Goal: Check status

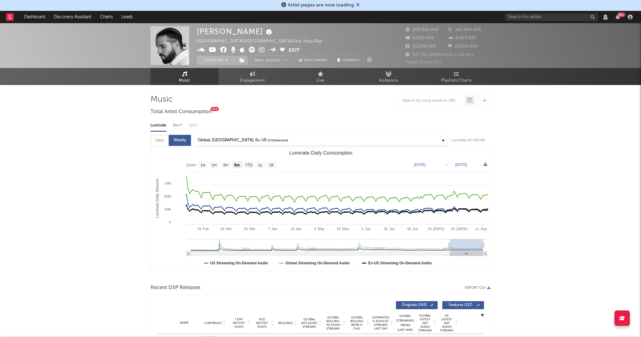
select select "6m"
select select "View all"
